Goal: Check status: Check status

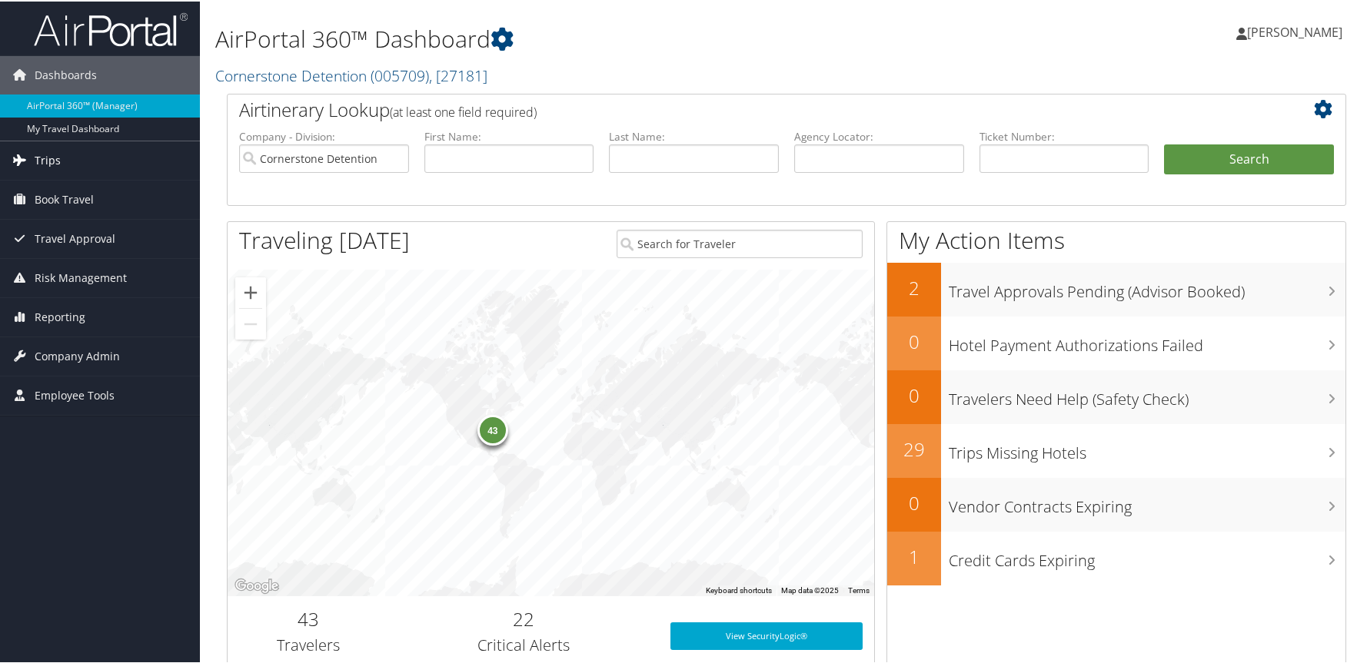
click at [51, 155] on span "Trips" at bounding box center [48, 159] width 26 height 38
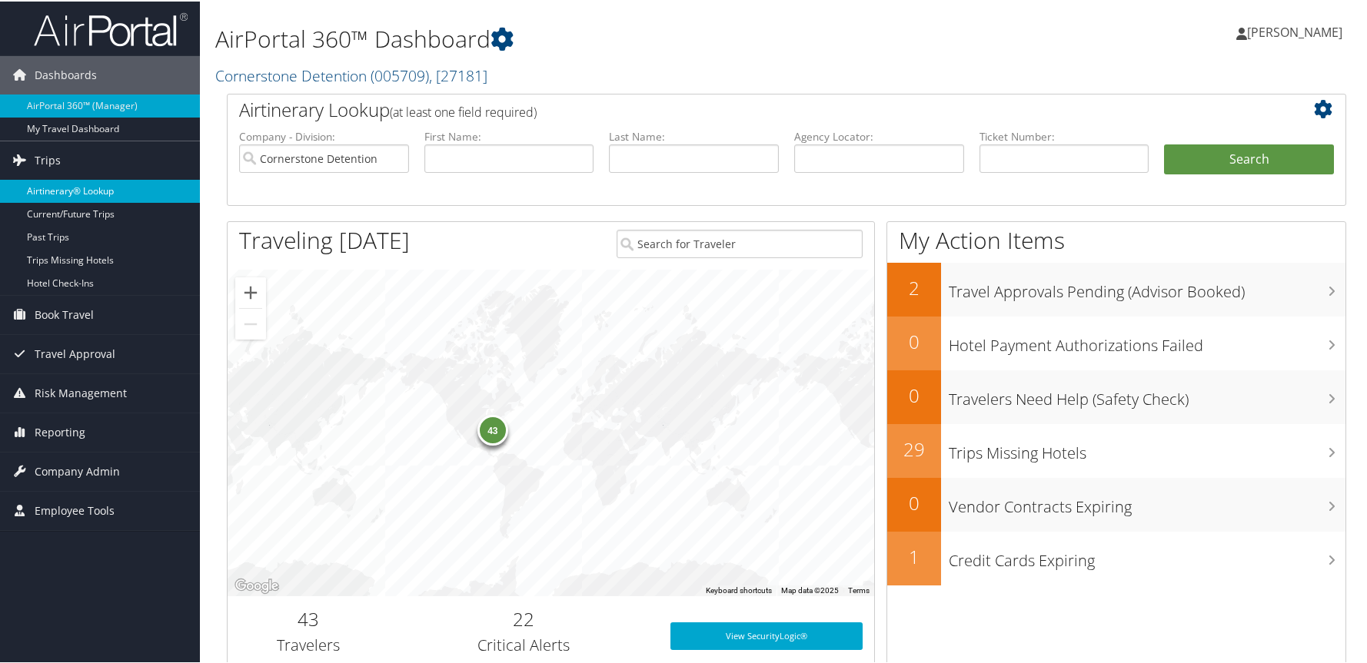
click at [48, 185] on link "Airtinerary® Lookup" at bounding box center [100, 189] width 200 height 23
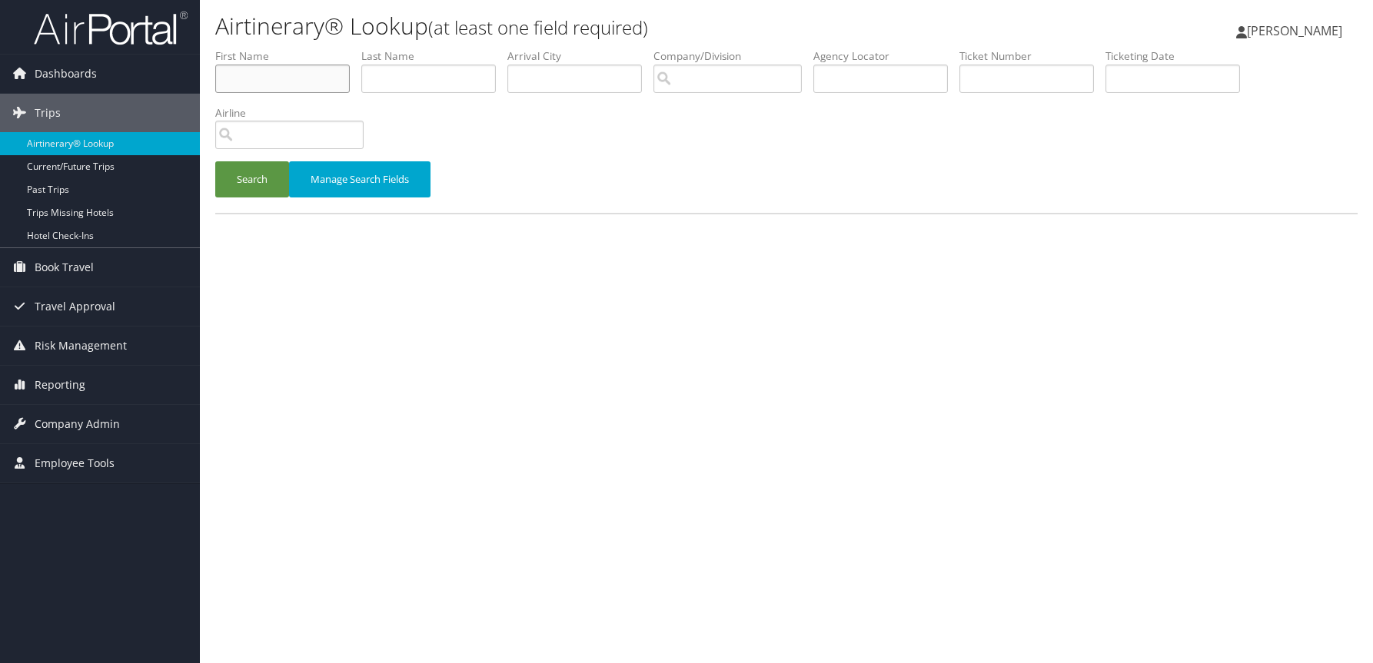
click at [307, 81] on input "text" at bounding box center [282, 79] width 135 height 28
type input "Misty"
type input "Spangler"
click at [251, 173] on button "Search" at bounding box center [252, 179] width 74 height 36
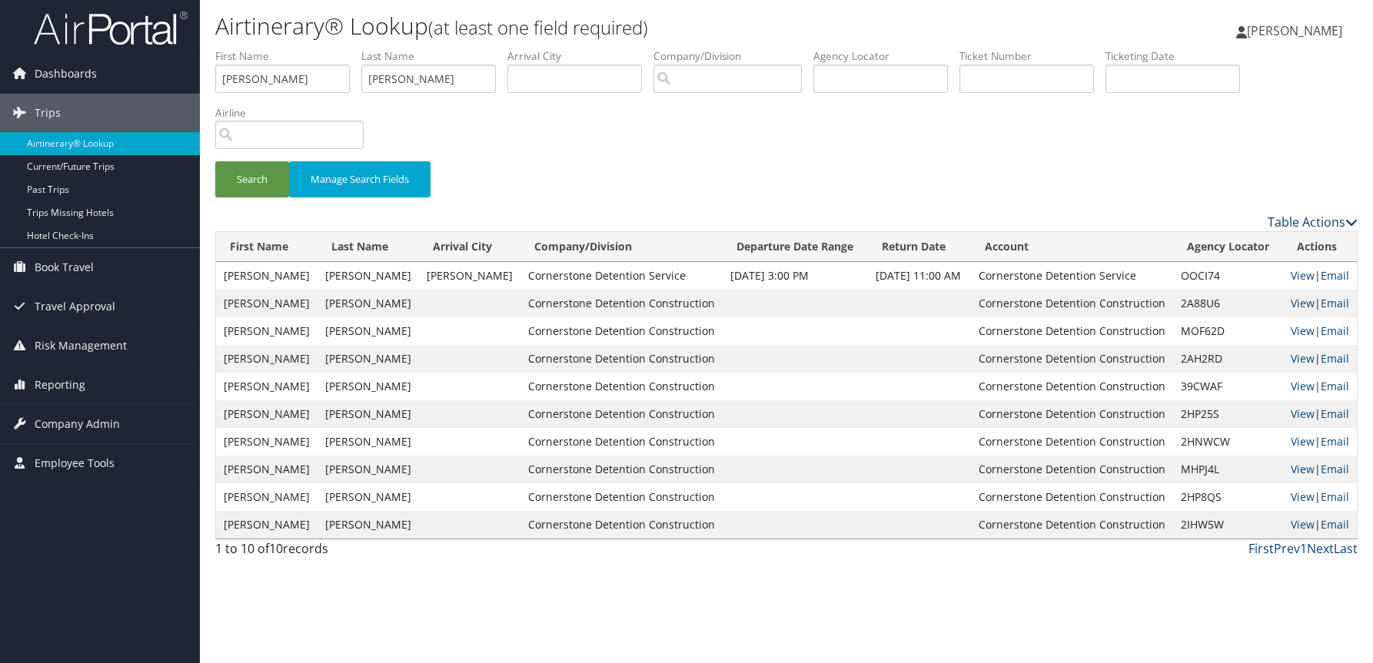
click at [1330, 218] on link "Table Actions" at bounding box center [1313, 222] width 90 height 17
click at [913, 181] on div at bounding box center [686, 331] width 1373 height 663
drag, startPoint x: 260, startPoint y: 78, endPoint x: 204, endPoint y: 78, distance: 55.3
click at [215, 78] on form "First Name Misty Last Name Spangler Departure City Arrival City Company/Divisio…" at bounding box center [786, 130] width 1142 height 165
type input "Hannah"
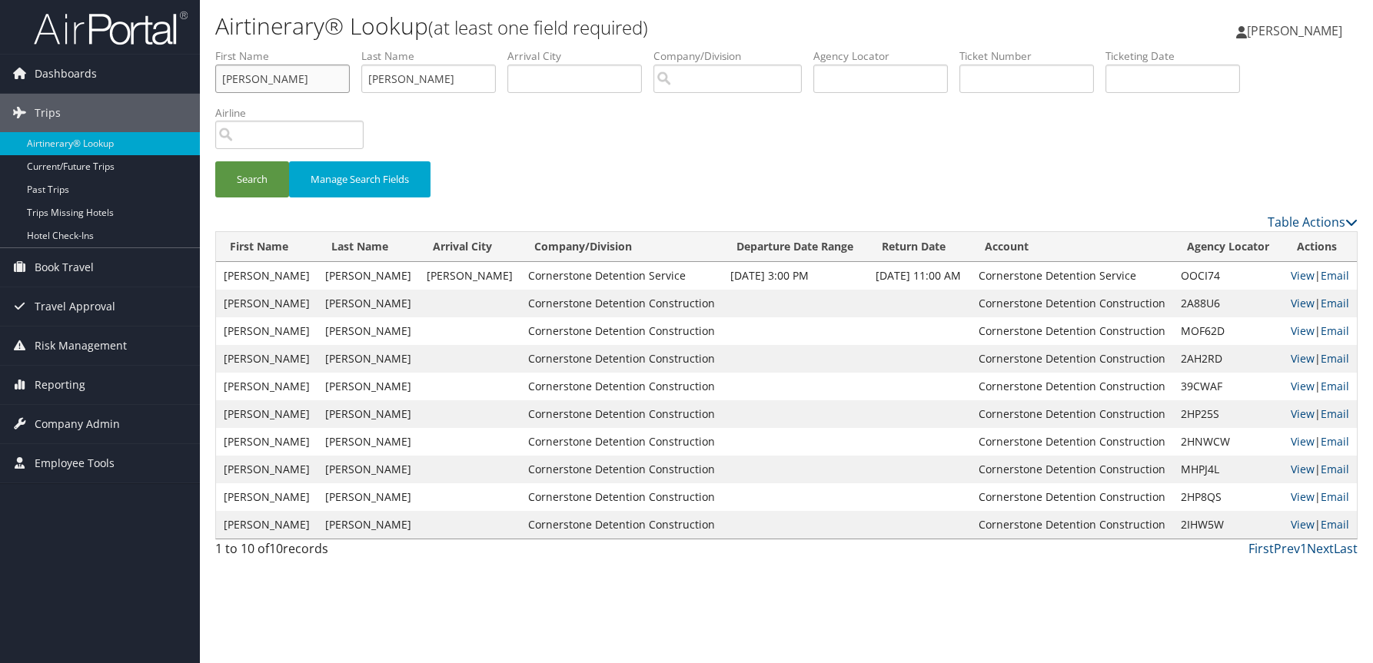
click at [215, 161] on button "Search" at bounding box center [252, 179] width 74 height 36
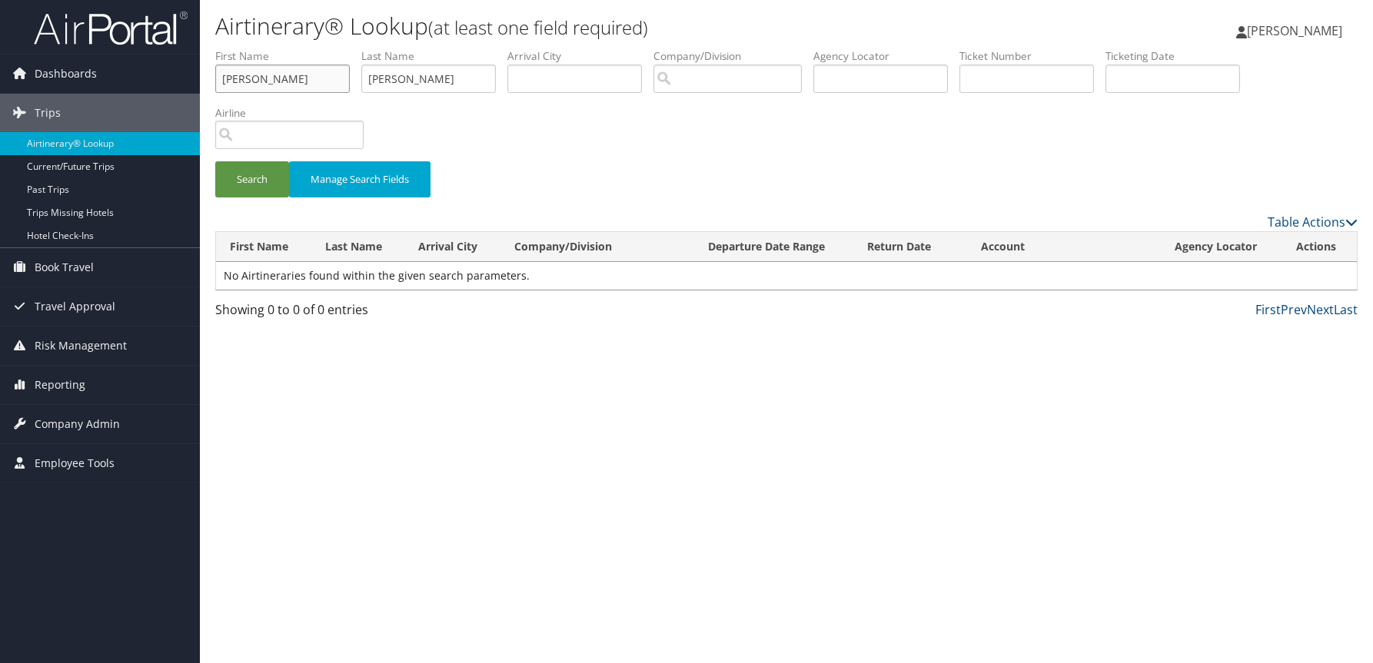
drag, startPoint x: 261, startPoint y: 78, endPoint x: 212, endPoint y: 81, distance: 49.3
click at [215, 81] on form "First Name Hannah Last Name Spangler Departure City Arrival City Company/Divisi…" at bounding box center [786, 130] width 1142 height 165
drag, startPoint x: 434, startPoint y: 81, endPoint x: 352, endPoint y: 73, distance: 81.8
click at [352, 48] on ul "First Name Last Name Departure City Arrival City Company/Division Airport/City …" at bounding box center [786, 48] width 1142 height 0
